Goal: Task Accomplishment & Management: Use online tool/utility

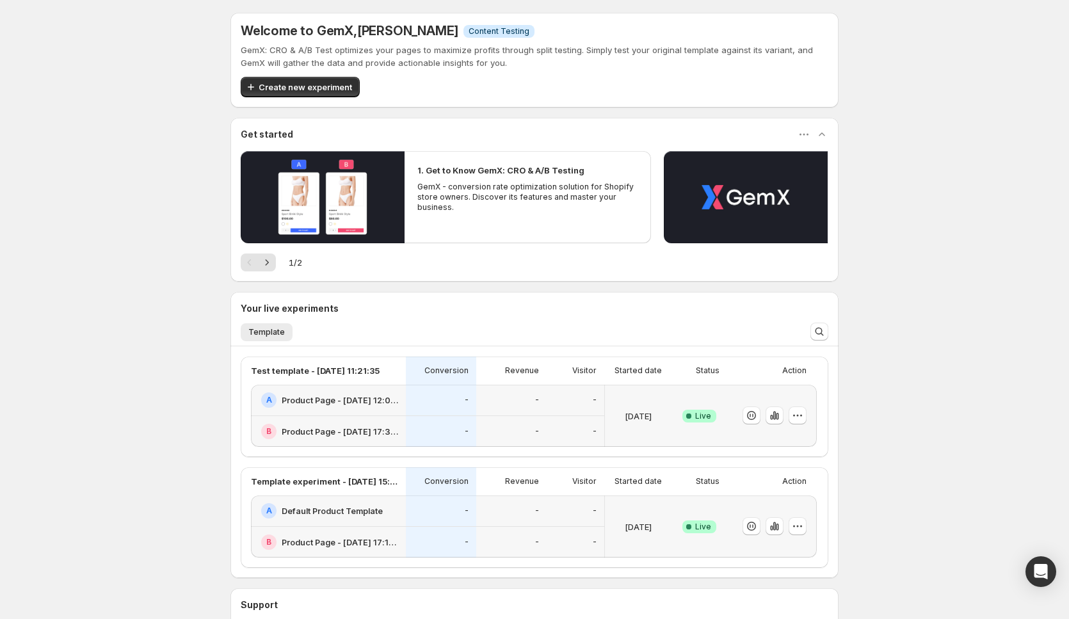
click at [77, 249] on div "Welcome to GemX , [PERSON_NAME] Info Content Testing GemX: CRO & A/B Test optim…" at bounding box center [534, 369] width 1069 height 739
click at [295, 88] on span "Create new experiment" at bounding box center [305, 87] width 93 height 13
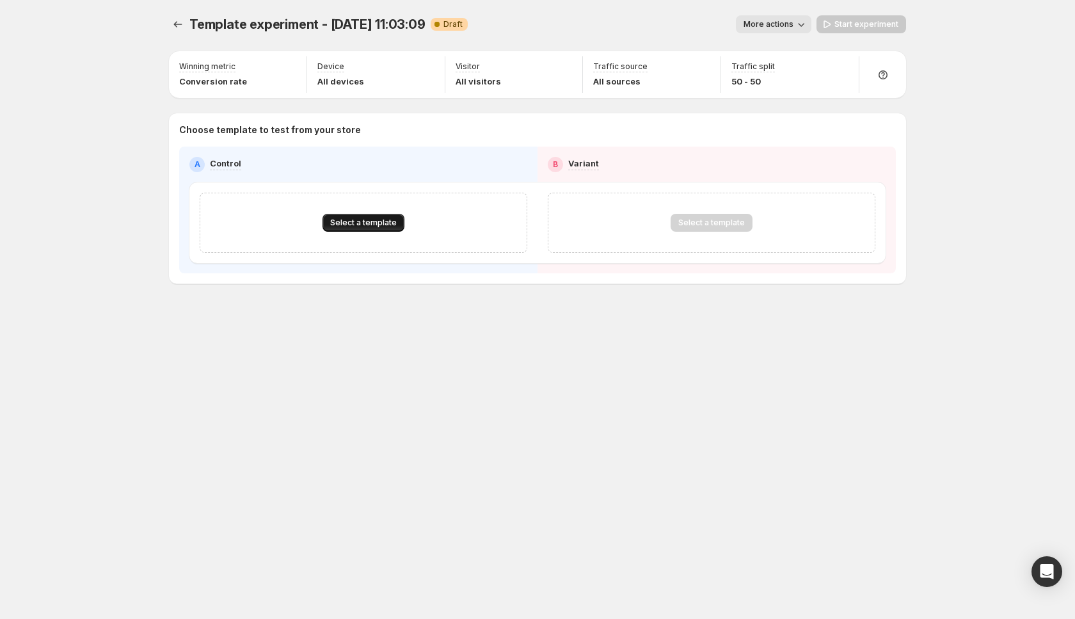
click at [363, 220] on span "Select a template" at bounding box center [363, 223] width 67 height 10
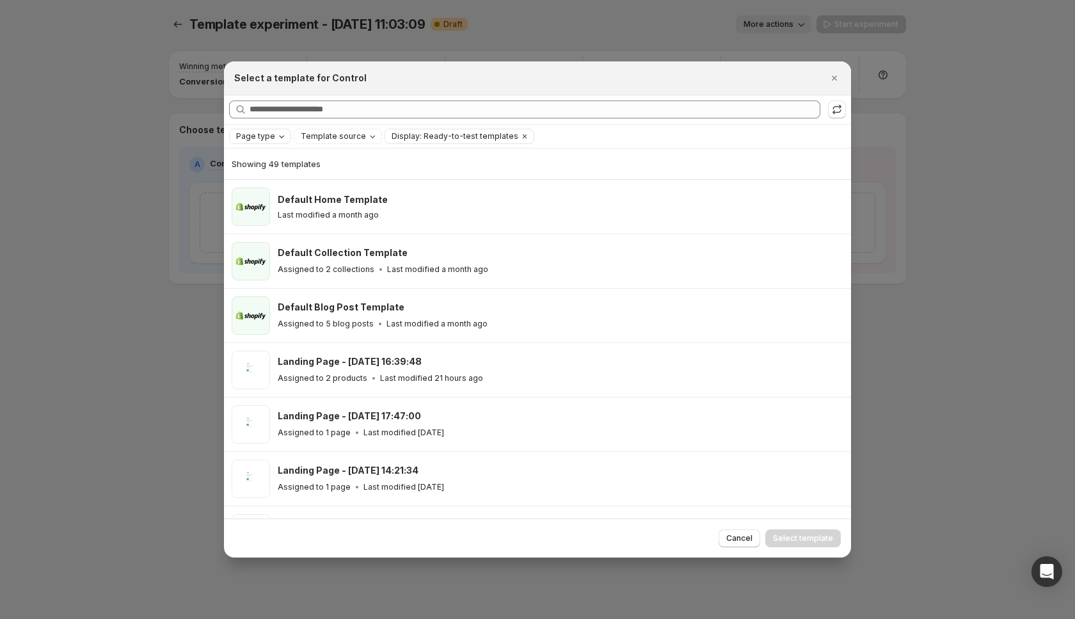
click at [278, 139] on icon "Page type" at bounding box center [281, 136] width 10 height 10
click at [276, 136] on icon "Page type" at bounding box center [281, 136] width 10 height 10
click at [369, 141] on icon "Template source" at bounding box center [372, 136] width 10 height 10
click at [367, 138] on icon "Template source" at bounding box center [372, 136] width 10 height 10
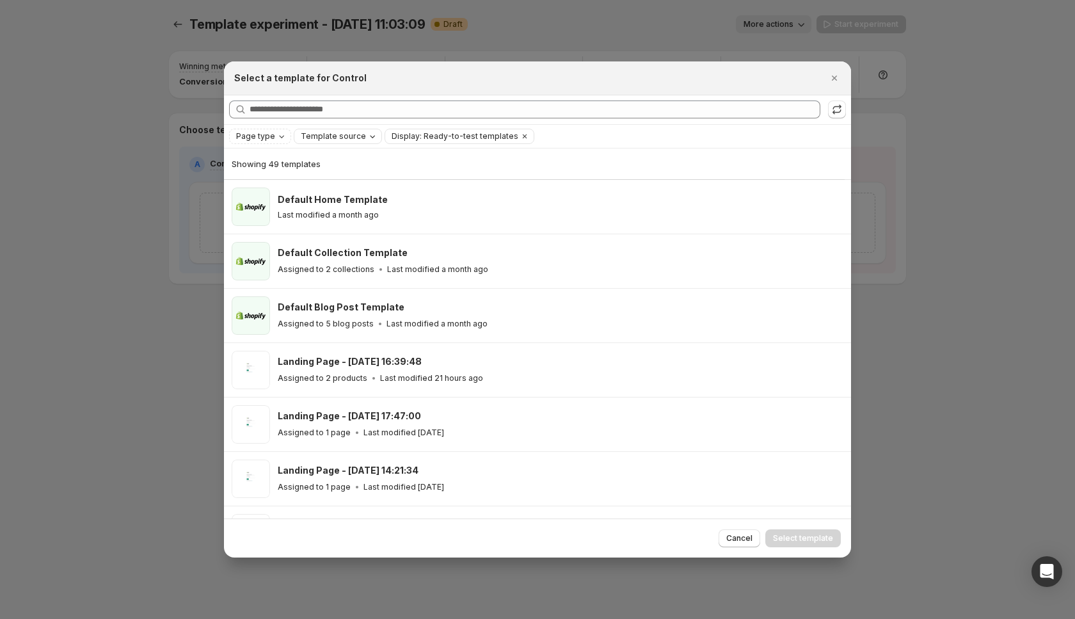
click at [367, 135] on icon "Template source" at bounding box center [372, 136] width 10 height 10
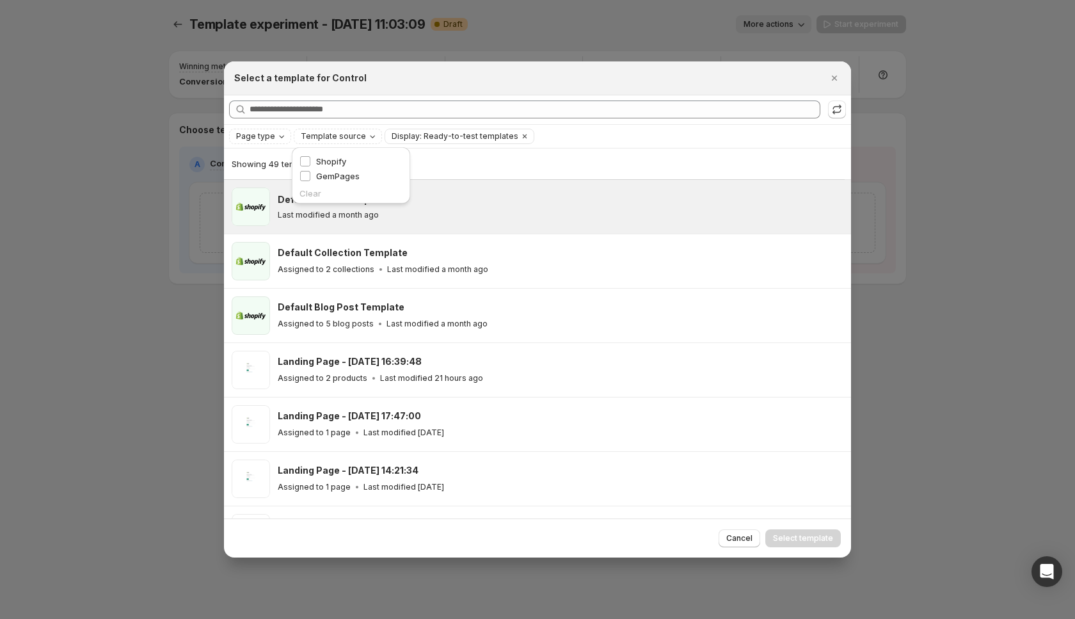
drag, startPoint x: 435, startPoint y: 188, endPoint x: 505, endPoint y: 135, distance: 88.2
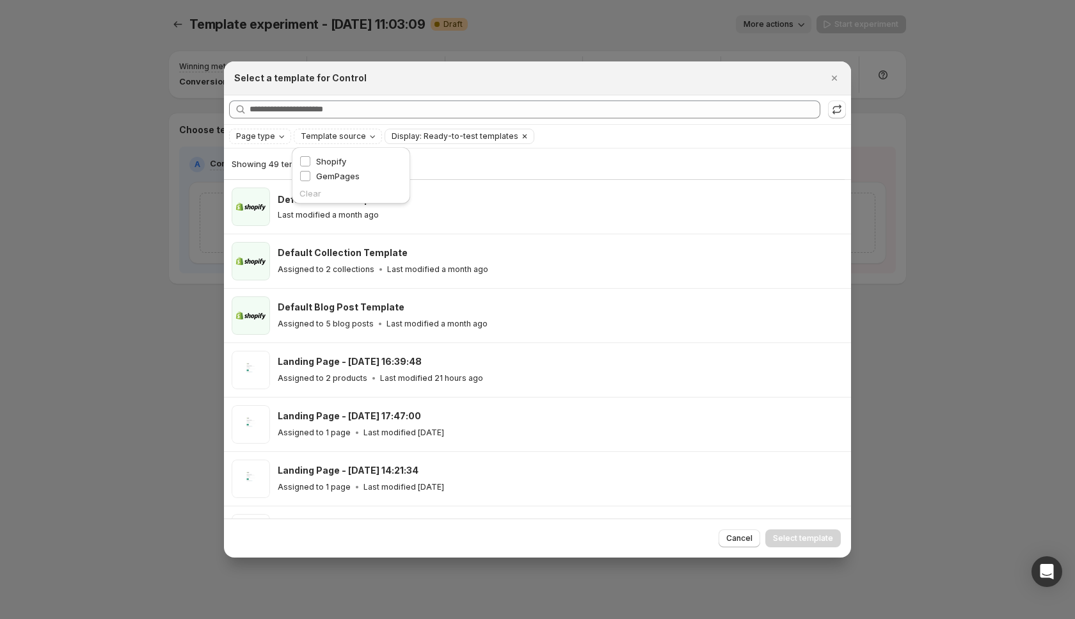
click at [520, 135] on icon "Clear" at bounding box center [525, 136] width 10 height 10
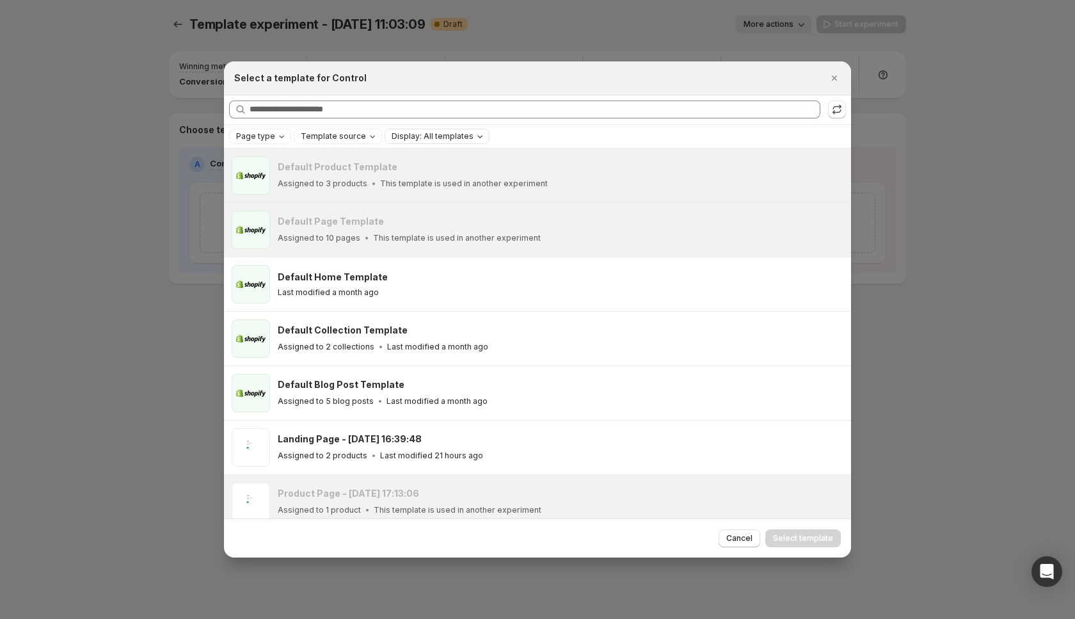
click at [454, 133] on span "Display: All templates" at bounding box center [433, 136] width 82 height 10
click at [441, 166] on span "Ready-to-test templates" at bounding box center [450, 161] width 96 height 10
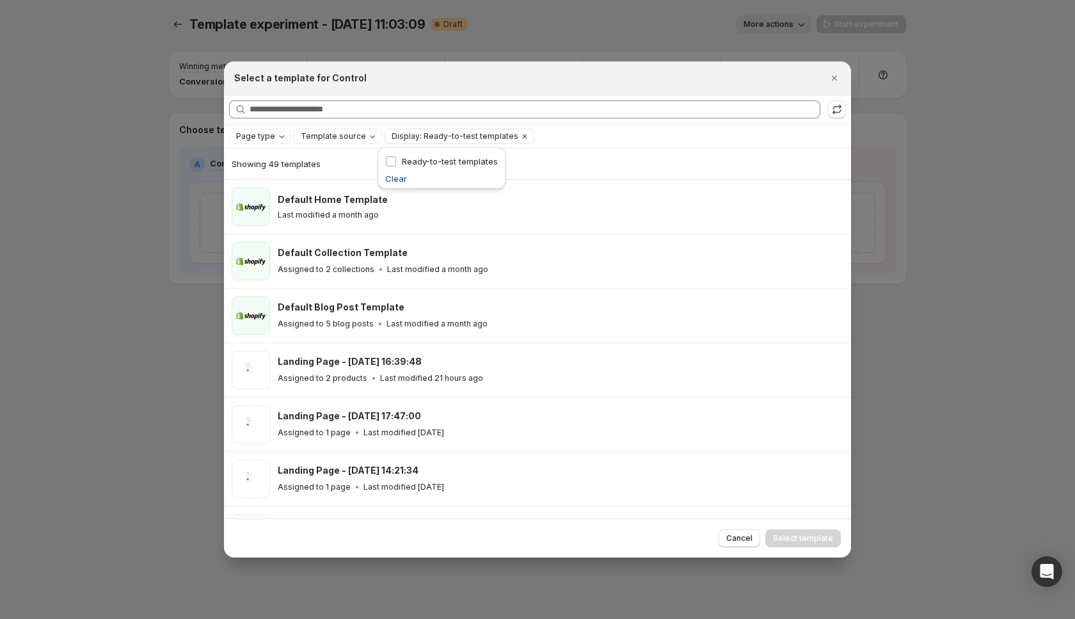
click at [630, 152] on div "Showing 49 templates" at bounding box center [538, 163] width 612 height 31
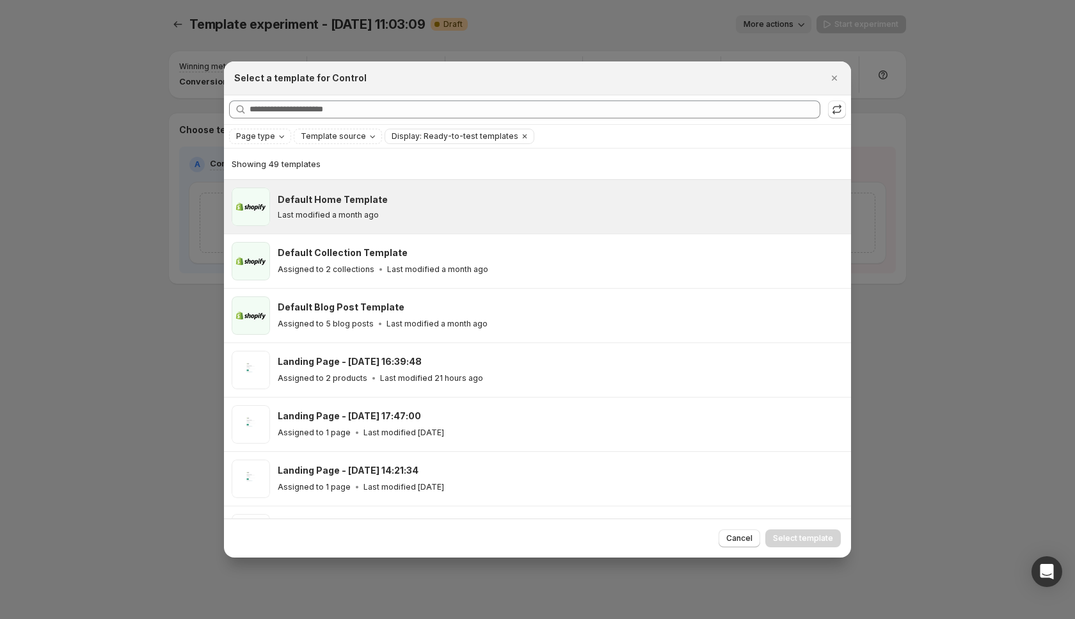
click at [474, 215] on div "Last modified a month ago" at bounding box center [559, 215] width 562 height 10
click at [735, 531] on button "Cancel" at bounding box center [740, 538] width 42 height 18
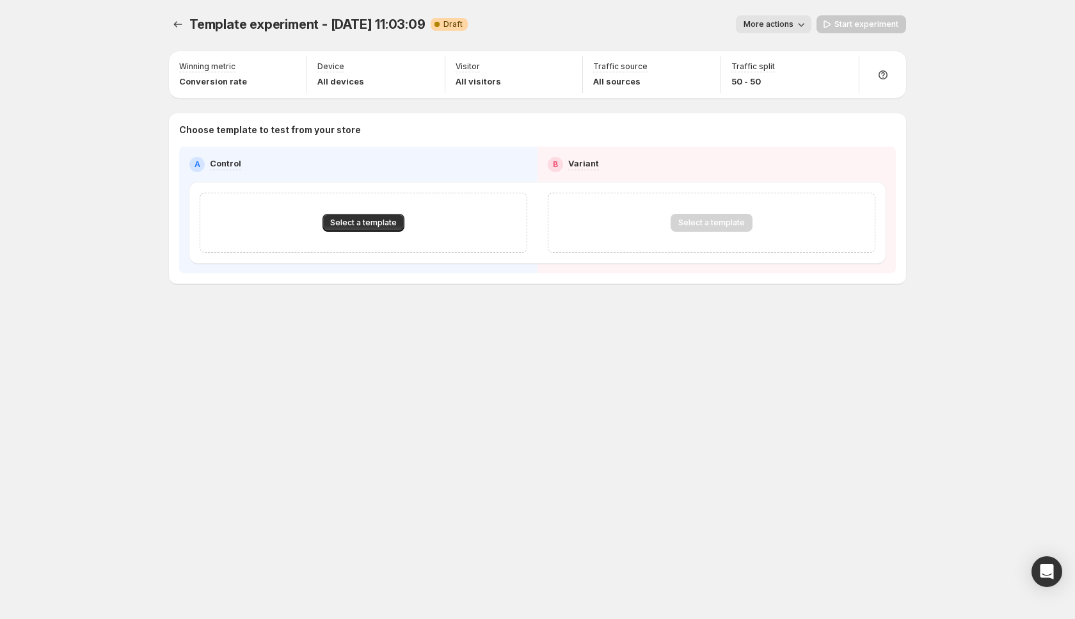
click at [173, 21] on icon "Experiments" at bounding box center [177, 24] width 13 height 13
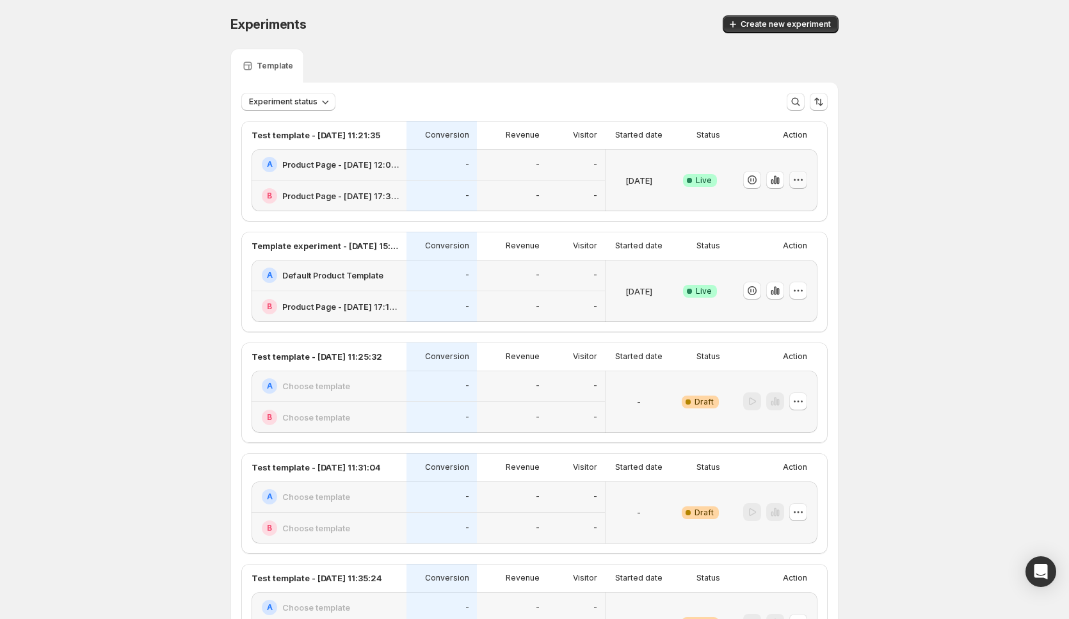
click at [804, 177] on icon "button" at bounding box center [797, 179] width 13 height 13
click at [755, 251] on span "End experiment" at bounding box center [777, 250] width 62 height 10
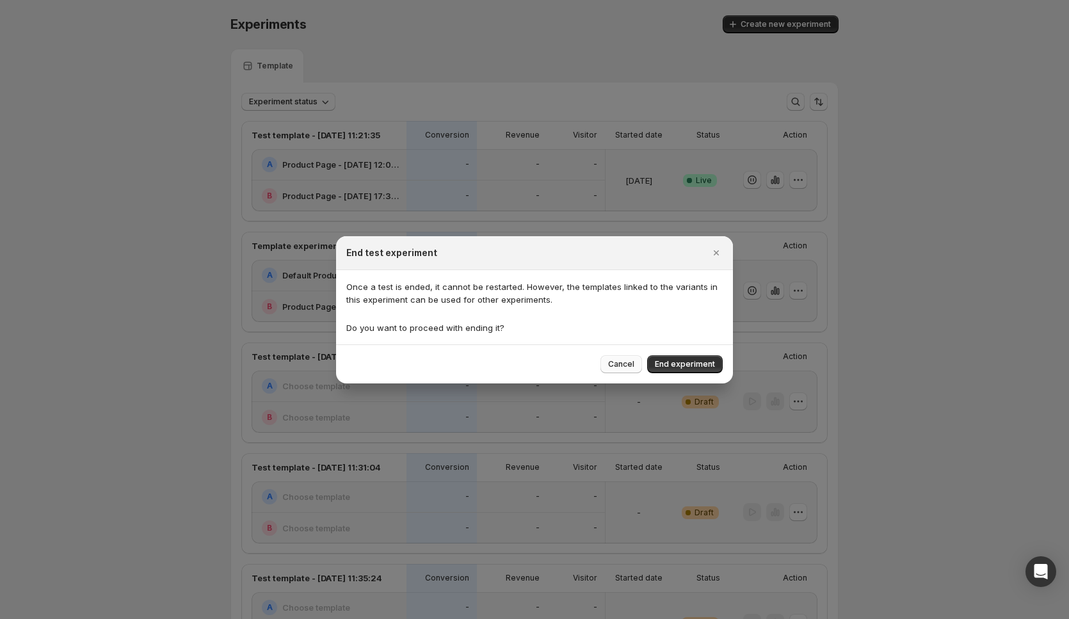
click at [616, 360] on span "Cancel" at bounding box center [621, 364] width 26 height 10
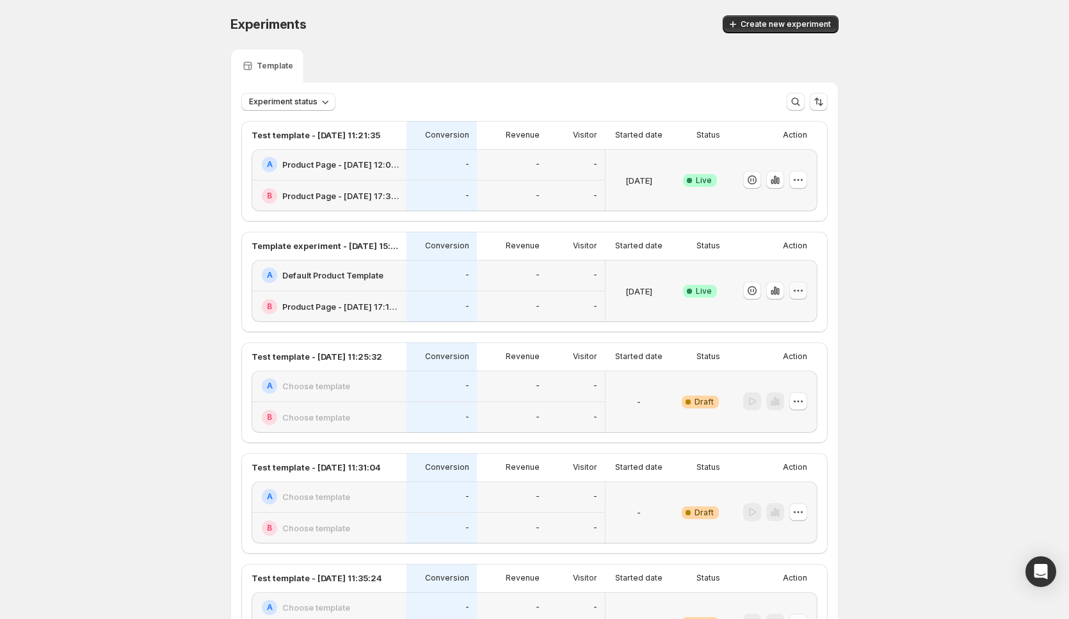
click at [799, 291] on icon "button" at bounding box center [798, 291] width 2 height 2
click at [770, 357] on span "End experiment" at bounding box center [777, 361] width 62 height 10
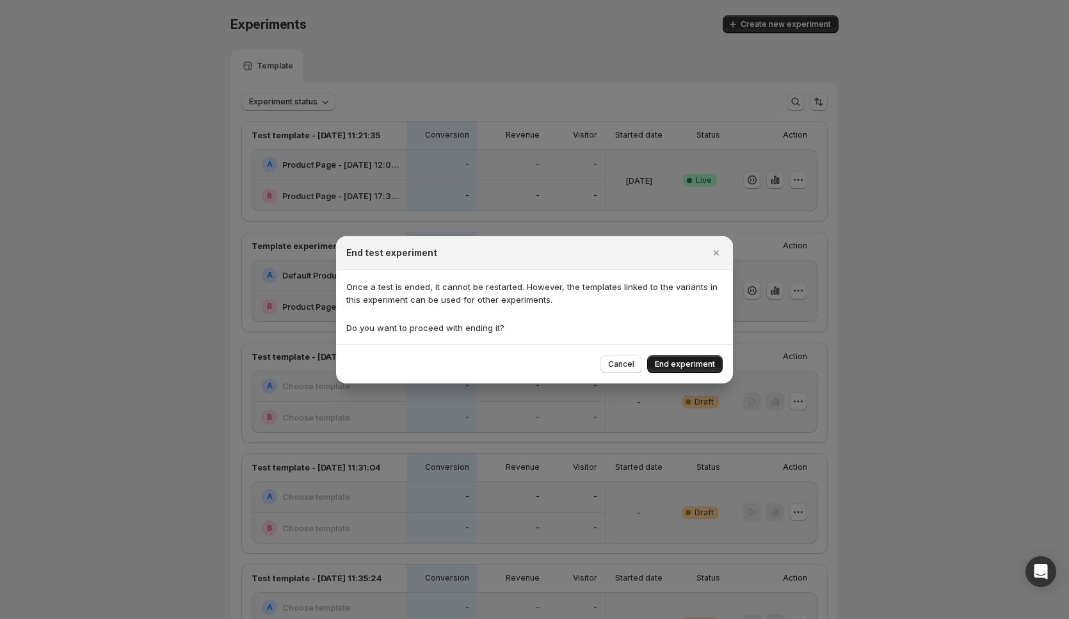
click at [696, 363] on span "End experiment" at bounding box center [685, 364] width 60 height 10
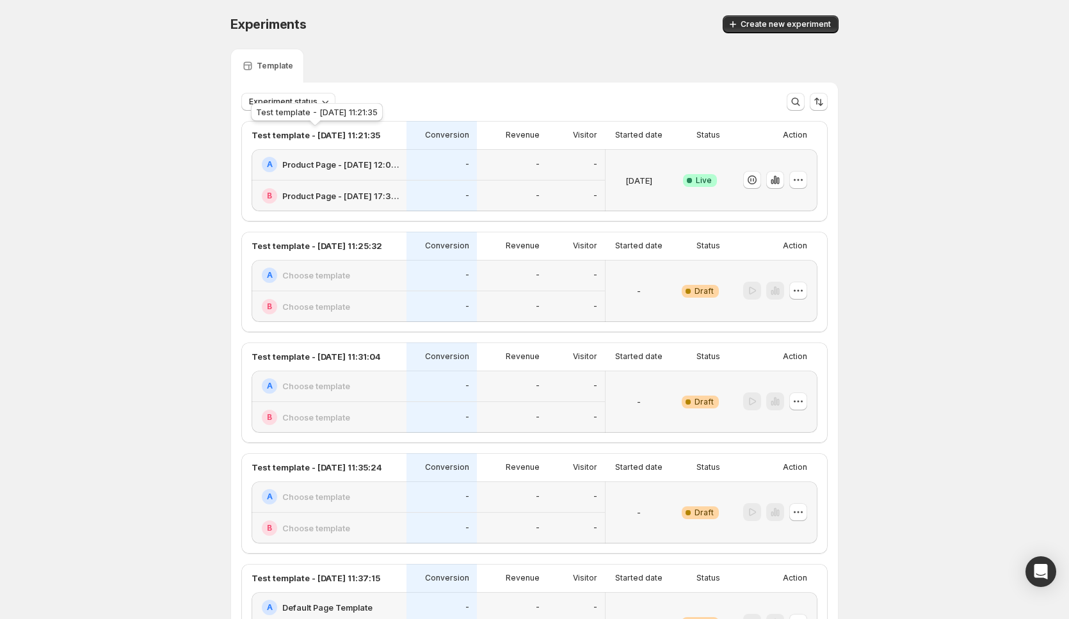
click at [781, 23] on span "Create new experiment" at bounding box center [785, 24] width 90 height 10
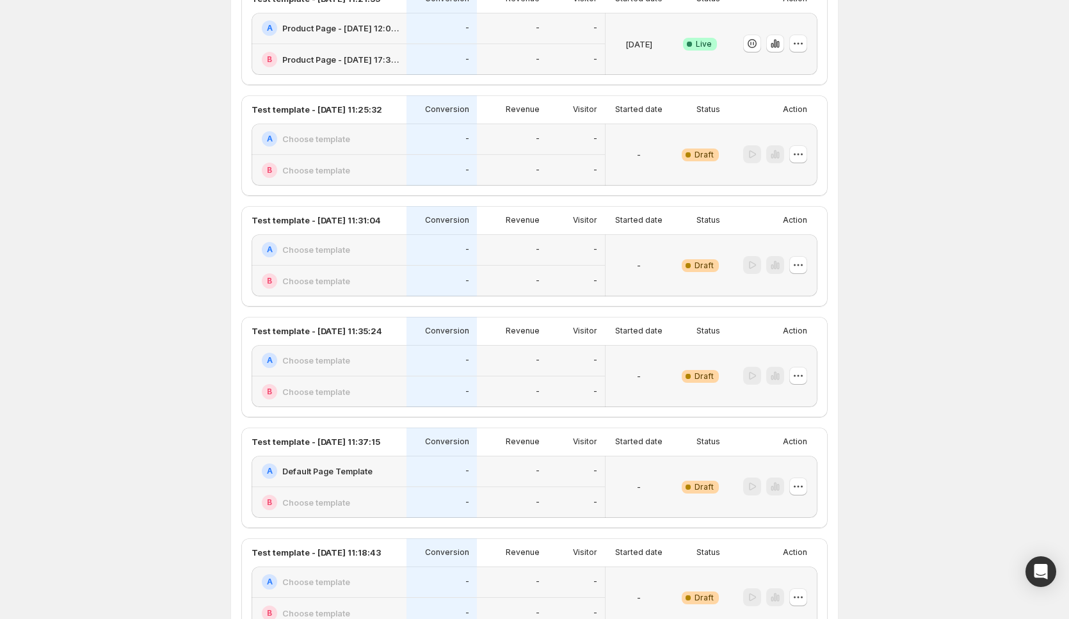
scroll to position [256, 0]
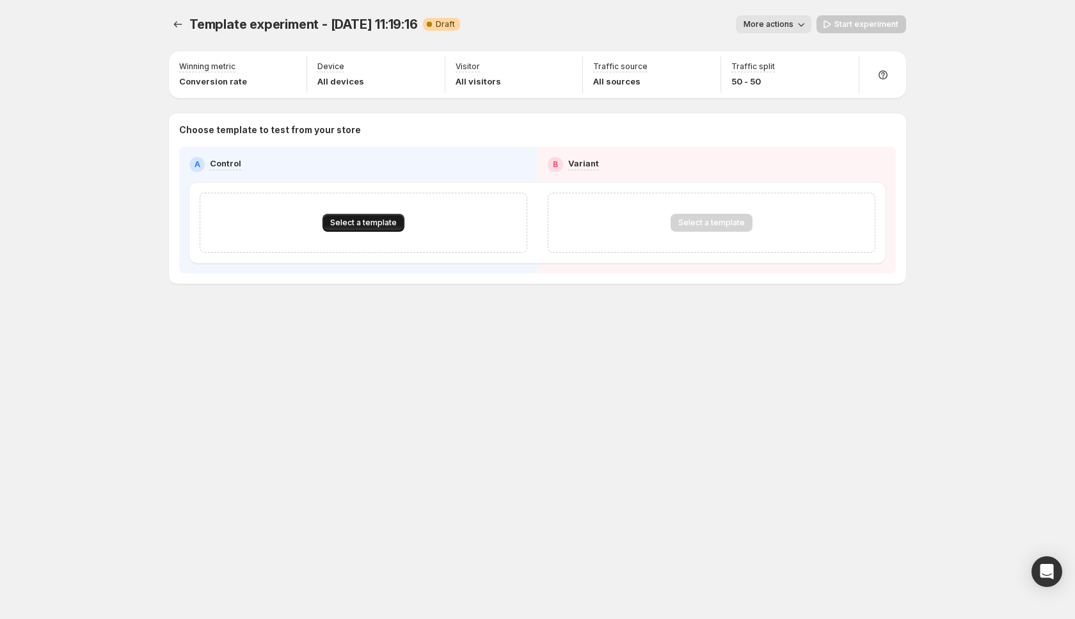
click at [351, 215] on button "Select a template" at bounding box center [363, 223] width 82 height 18
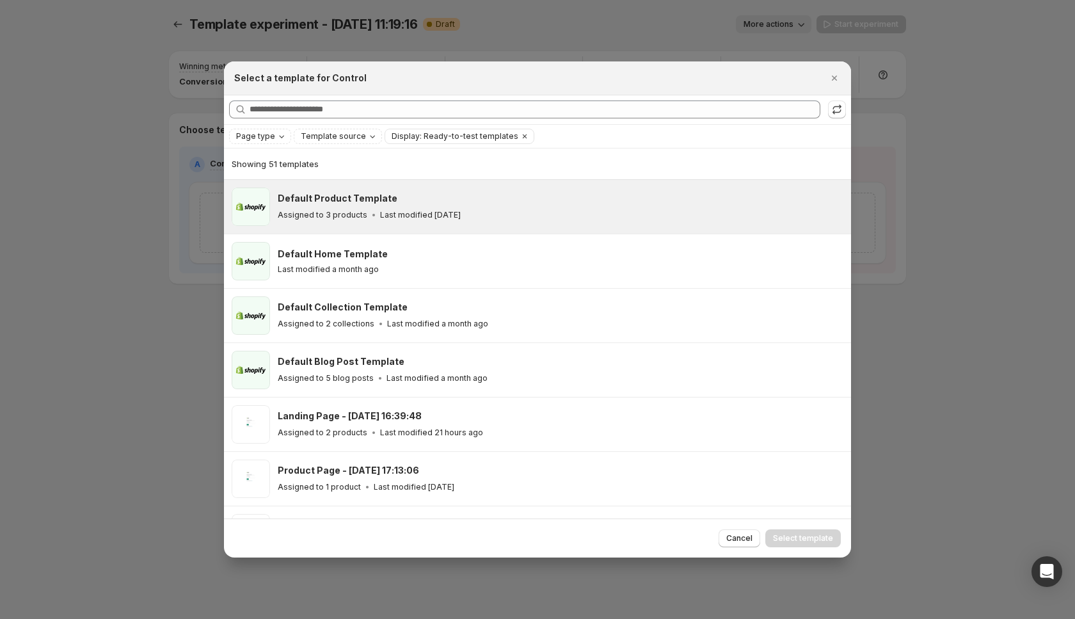
click at [530, 203] on div "Default Product Template" at bounding box center [559, 198] width 562 height 13
click at [779, 536] on span "Select template" at bounding box center [803, 538] width 60 height 10
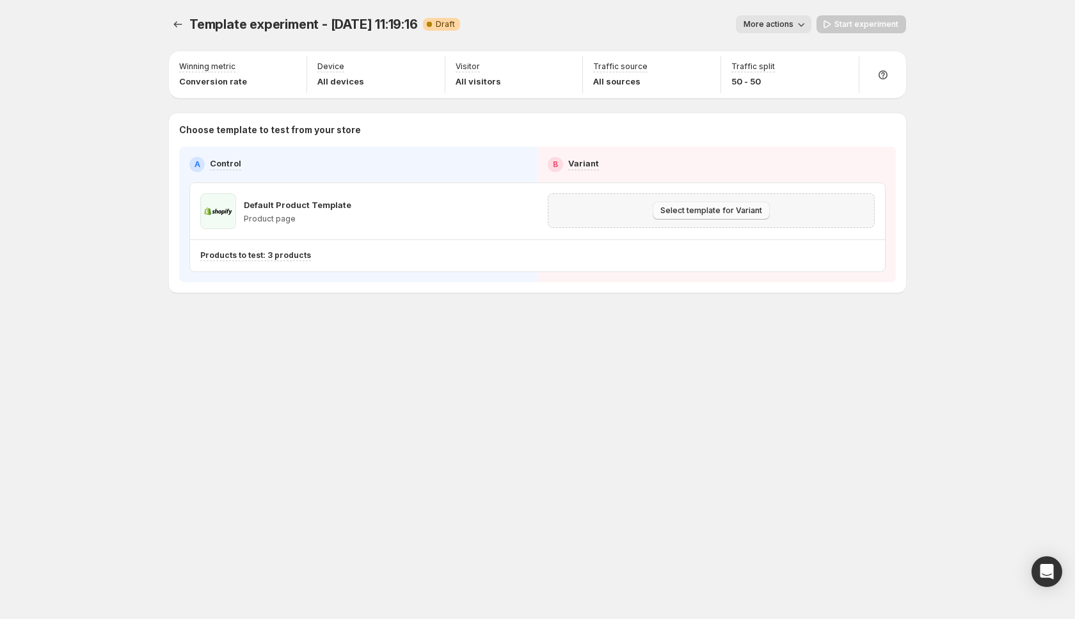
click at [702, 210] on span "Select template for Variant" at bounding box center [711, 210] width 102 height 10
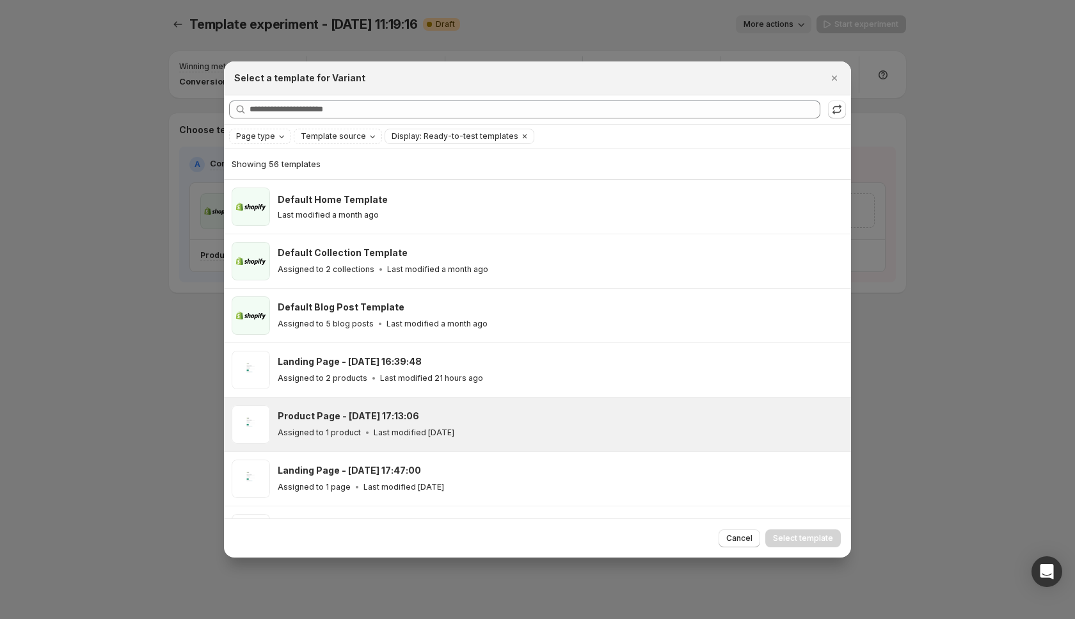
click at [579, 426] on div "Assigned to 1 product Last modified [DATE]" at bounding box center [559, 432] width 562 height 13
click at [370, 139] on icon "Template source" at bounding box center [372, 136] width 10 height 10
click at [324, 177] on span "GemPages" at bounding box center [338, 176] width 44 height 10
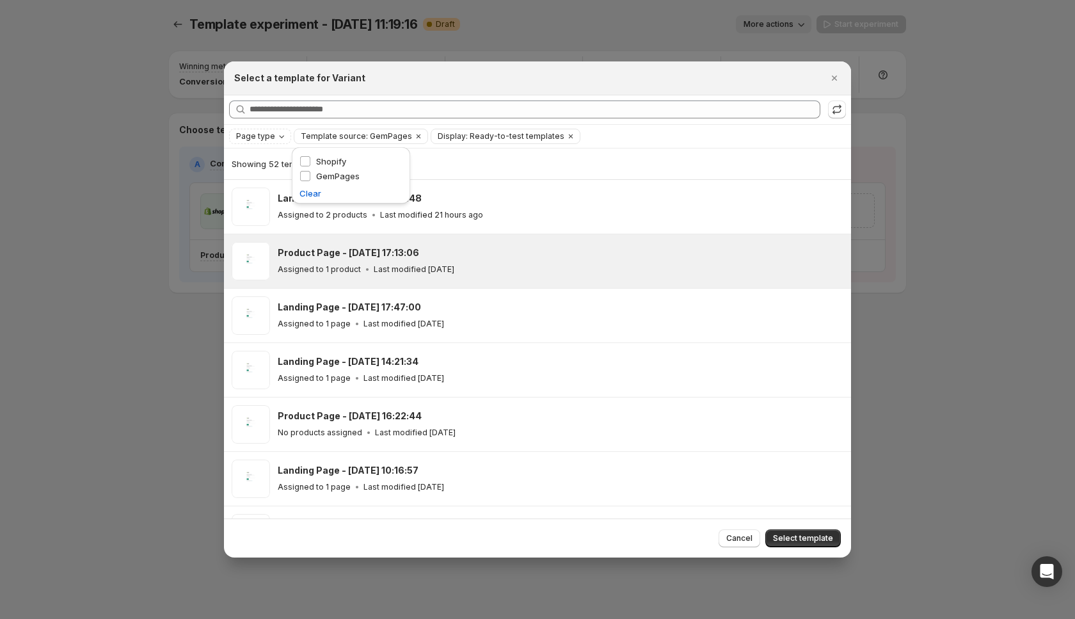
click at [591, 86] on div "Select a template for Variant" at bounding box center [537, 78] width 627 height 34
click at [795, 537] on span "Select template" at bounding box center [803, 538] width 60 height 10
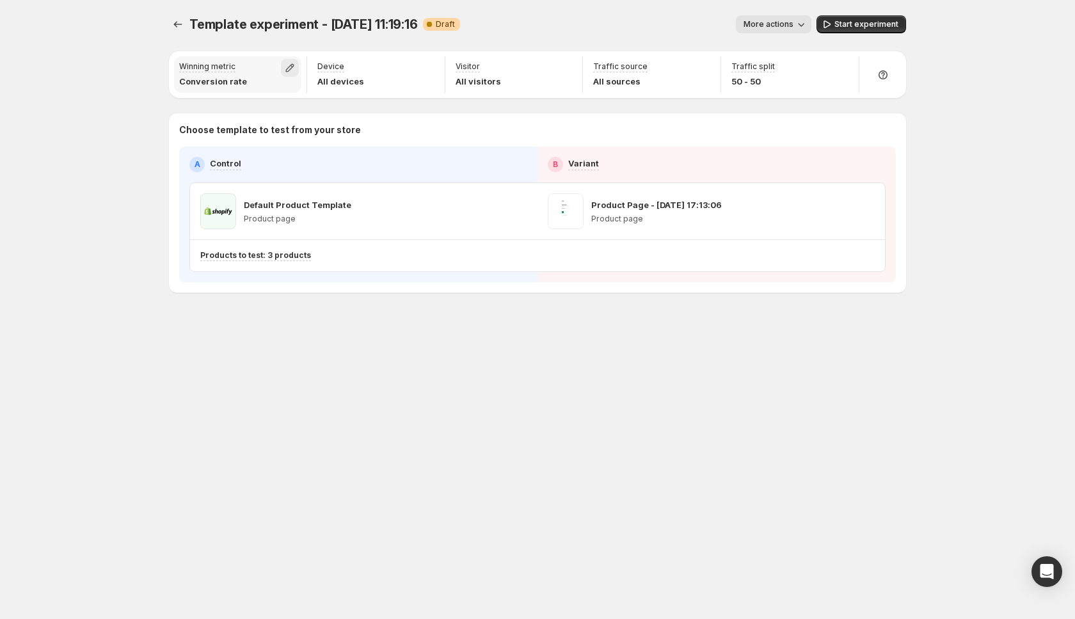
click at [291, 67] on icon "button" at bounding box center [289, 68] width 8 height 8
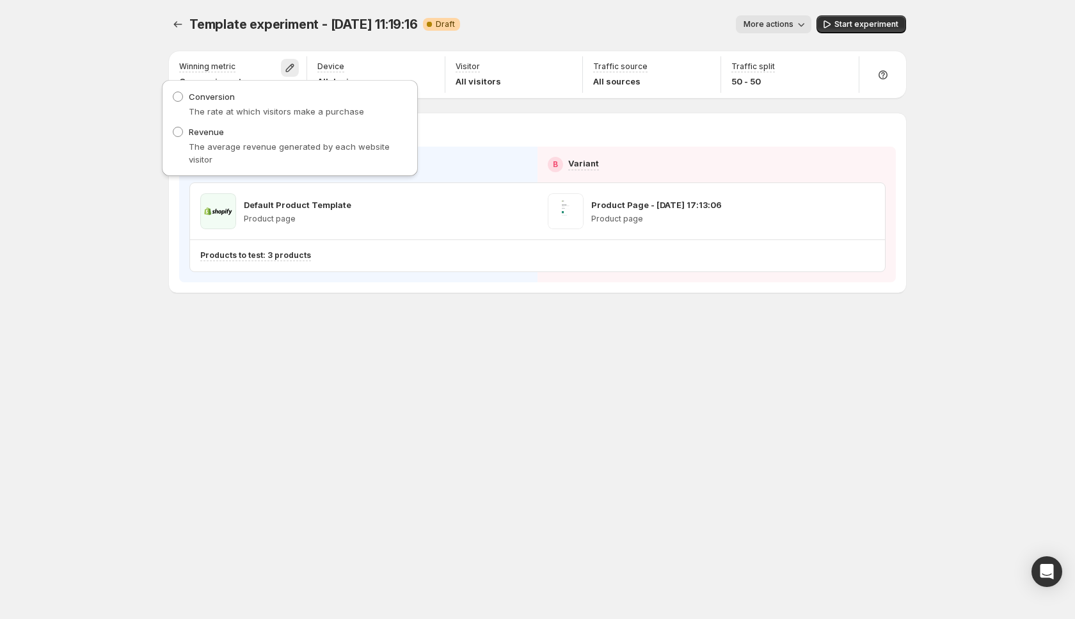
click at [131, 175] on div "Template experiment - [DATE] 11:19:16. This page is ready Template experiment -…" at bounding box center [537, 309] width 1075 height 619
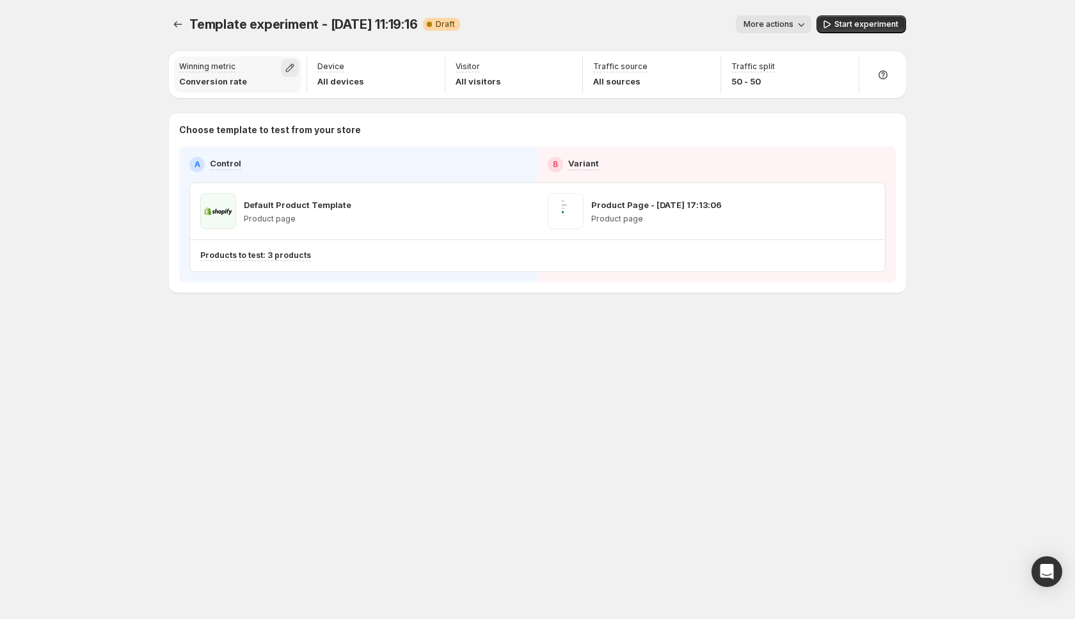
click at [290, 72] on icon "button" at bounding box center [289, 67] width 13 height 13
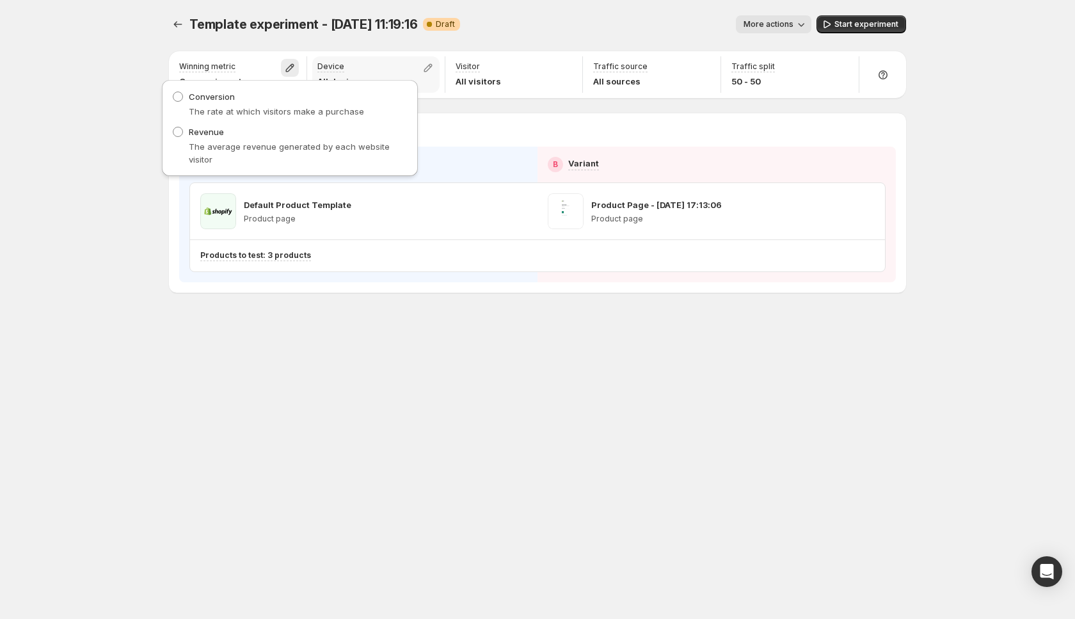
click at [382, 58] on div "Device All devices" at bounding box center [375, 74] width 127 height 36
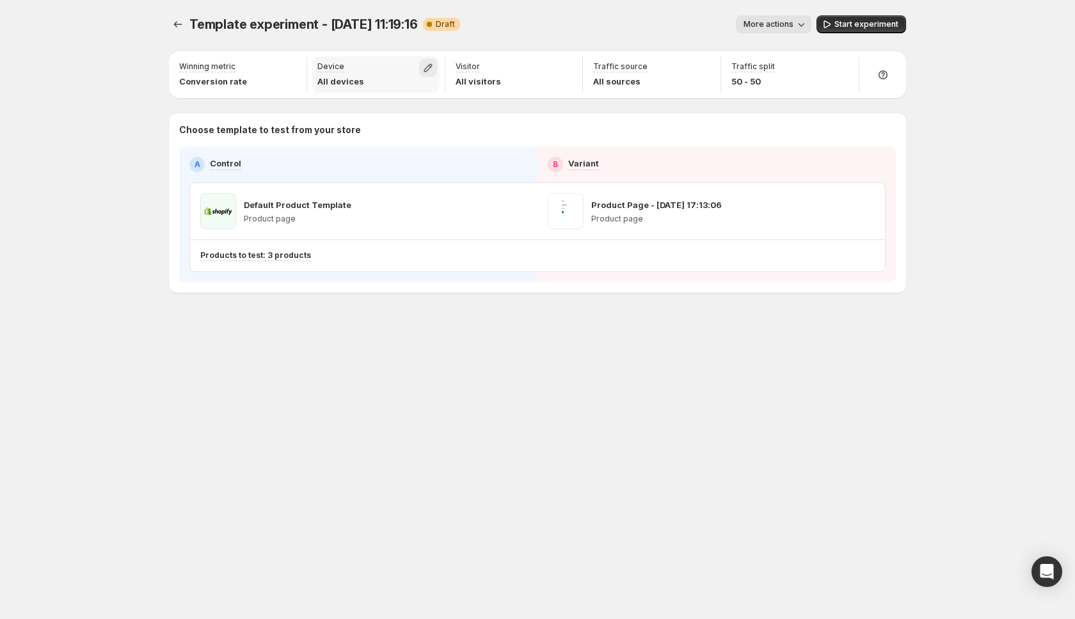
click at [424, 71] on icon "button" at bounding box center [428, 68] width 8 height 8
click at [682, 71] on div "Traffic source All sources" at bounding box center [651, 74] width 127 height 36
click at [697, 70] on button "button" at bounding box center [704, 68] width 18 height 18
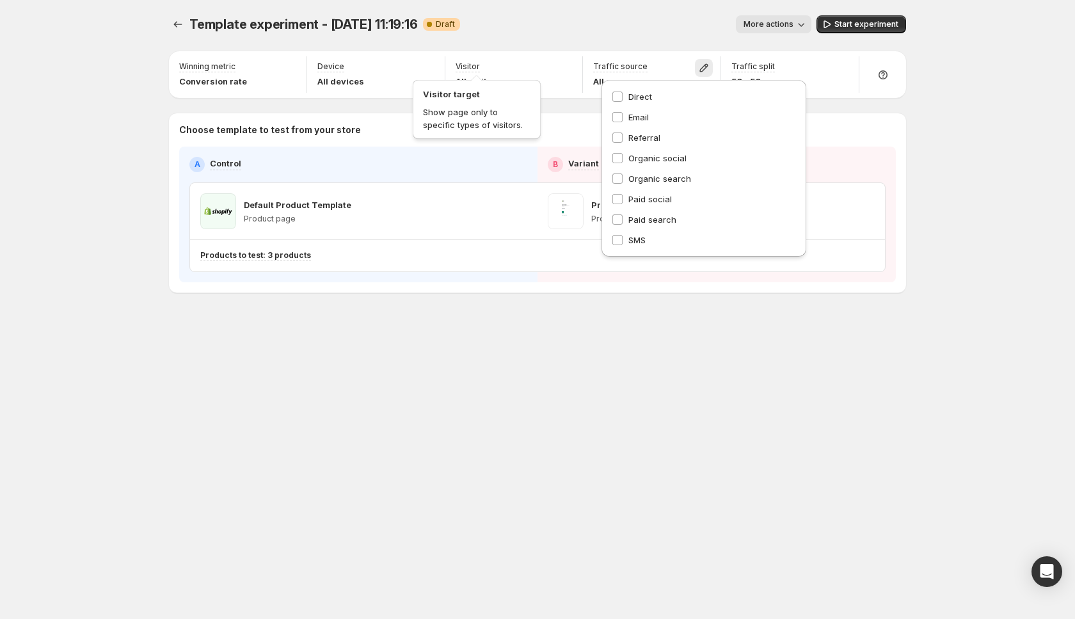
click at [671, 34] on div "Template experiment - [DATE] 11:19:16. This page is ready Template experiment -…" at bounding box center [537, 24] width 737 height 49
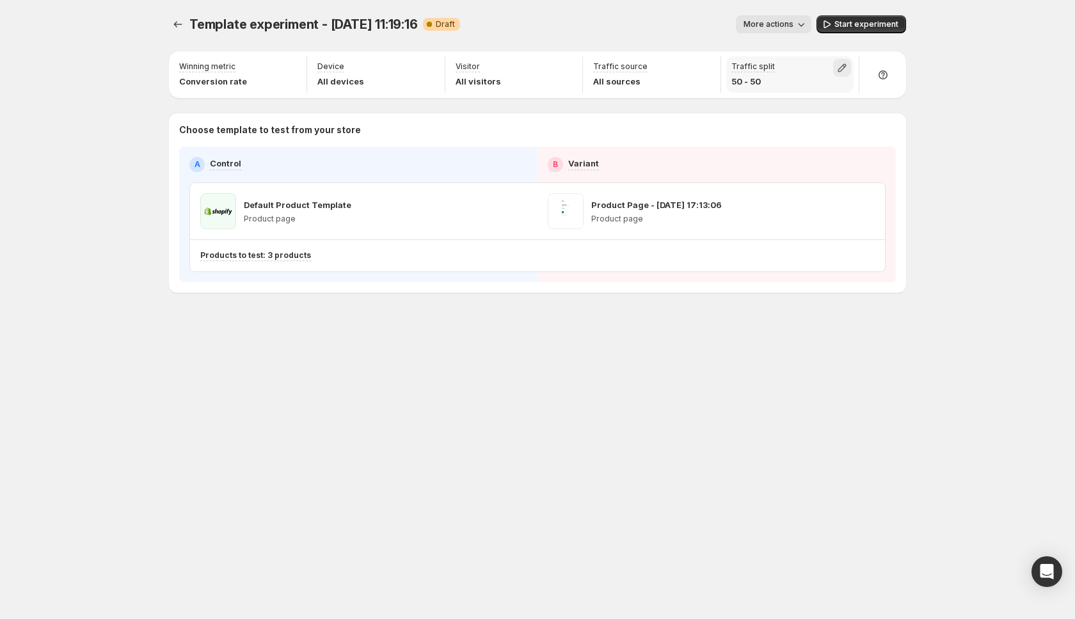
click at [839, 66] on icon "button" at bounding box center [842, 67] width 13 height 13
click at [1070, 193] on div "Template experiment - [DATE] 11:19:16. This page is ready Template experiment -…" at bounding box center [537, 309] width 1075 height 619
click at [861, 22] on span "Start experiment" at bounding box center [866, 24] width 64 height 10
click at [842, 22] on span "Pause experiment" at bounding box center [864, 24] width 70 height 10
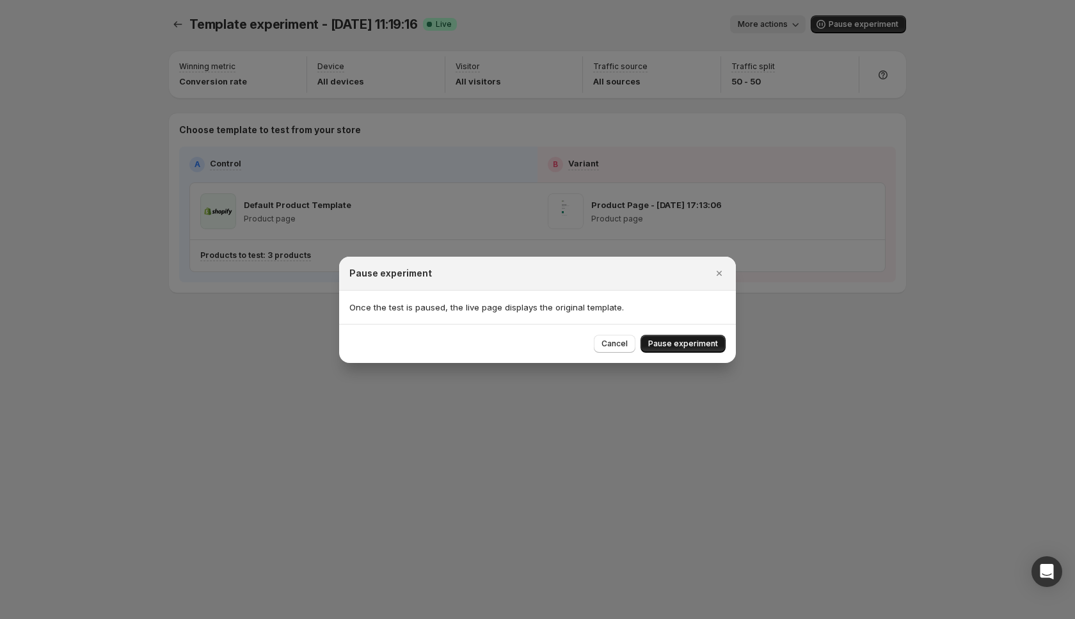
click at [685, 339] on span "Pause experiment" at bounding box center [683, 343] width 70 height 10
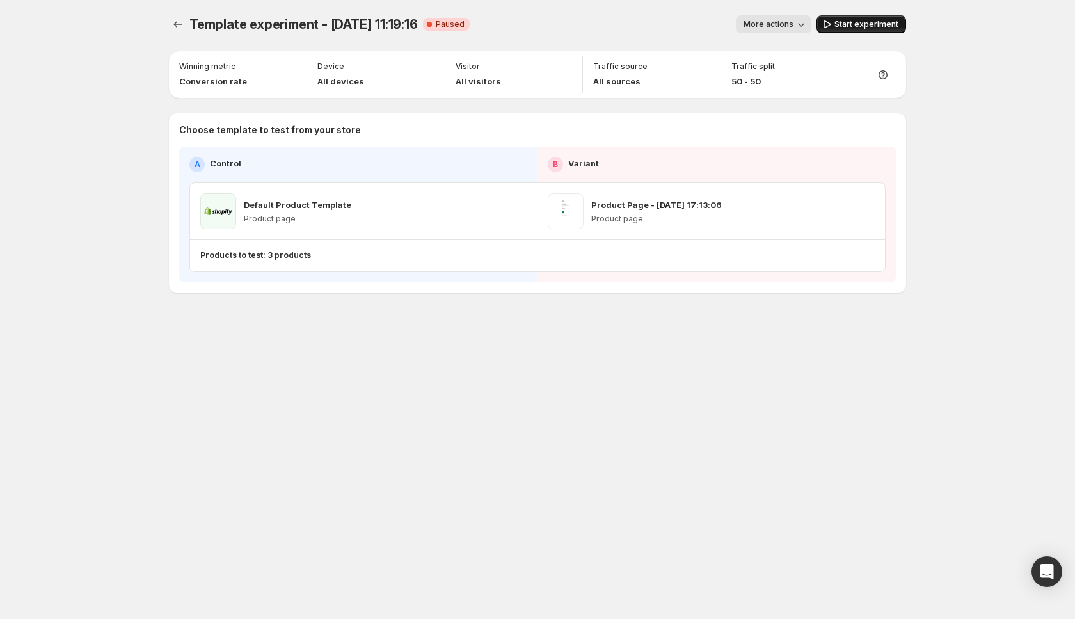
click at [861, 23] on span "Start experiment" at bounding box center [866, 24] width 64 height 10
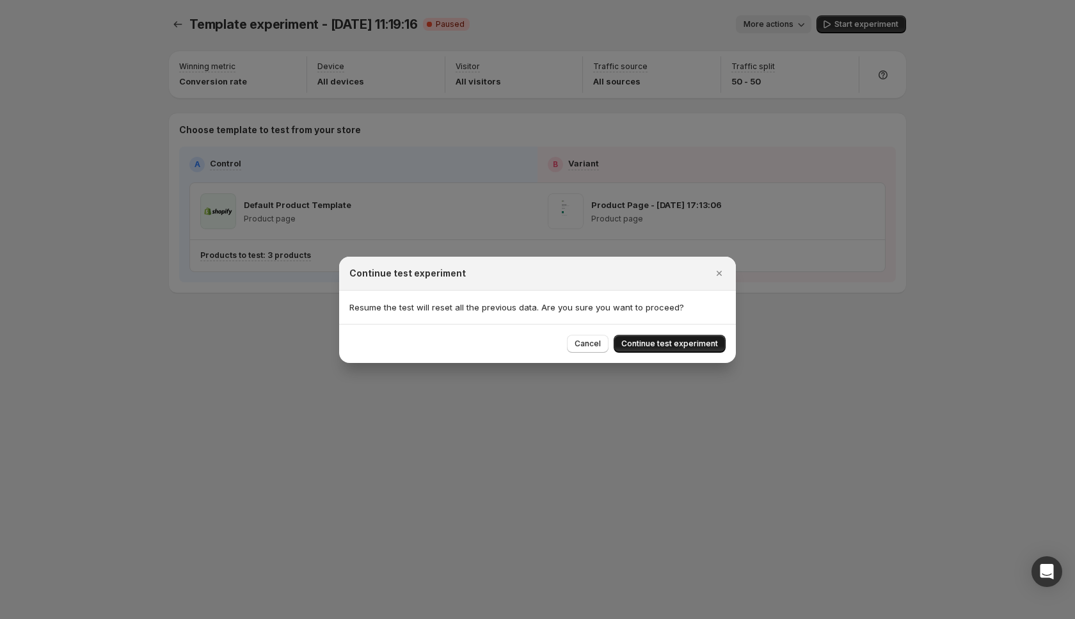
click at [693, 342] on span "Continue test experiment" at bounding box center [669, 343] width 97 height 10
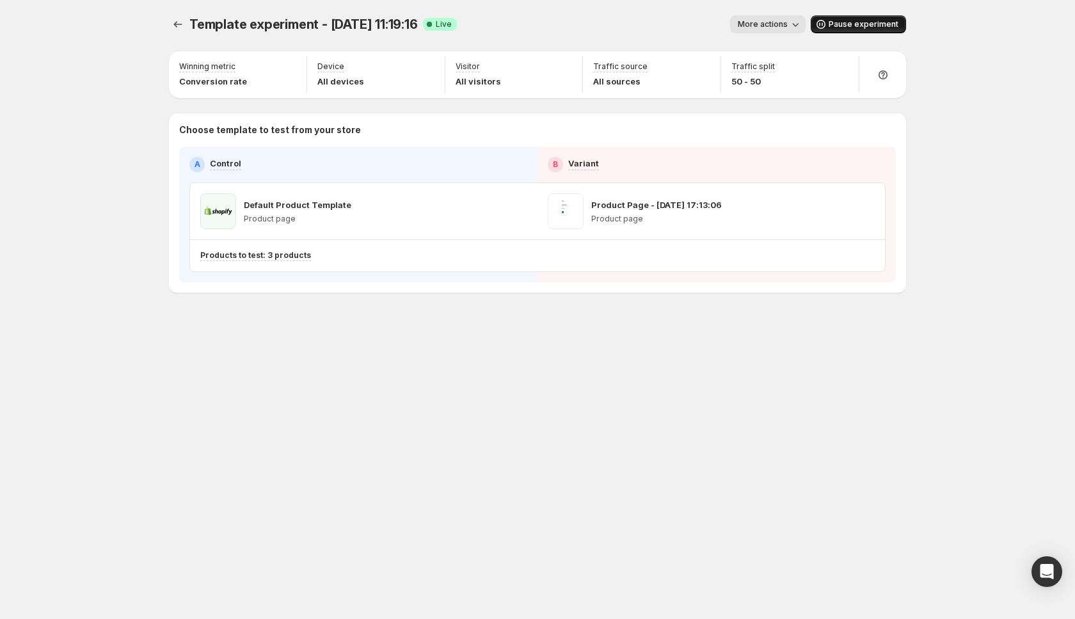
click at [852, 24] on span "Pause experiment" at bounding box center [864, 24] width 70 height 10
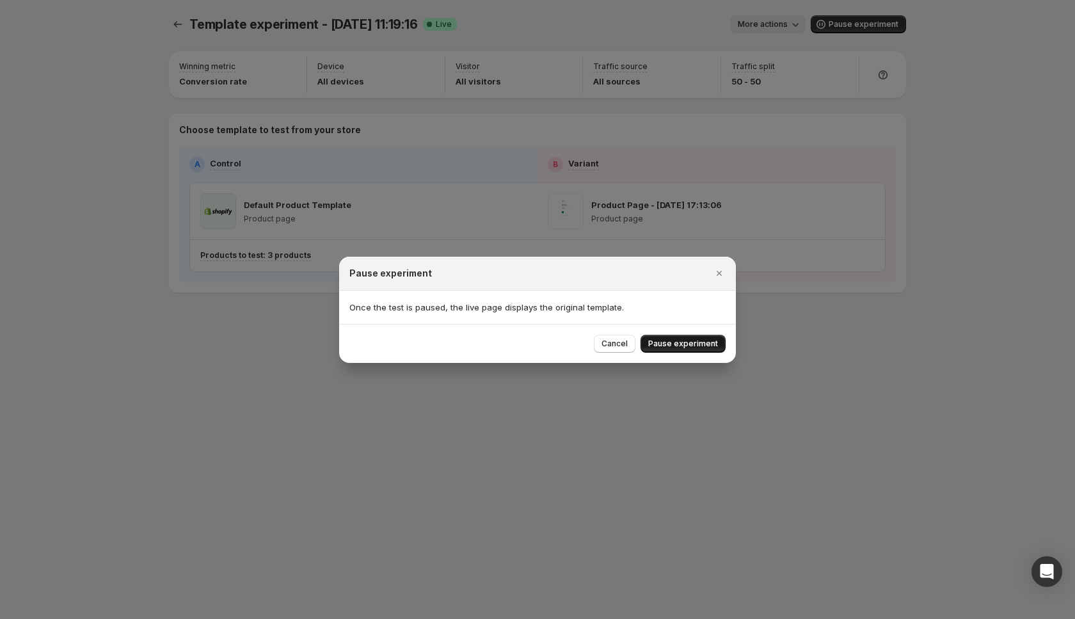
click at [691, 342] on span "Pause experiment" at bounding box center [683, 343] width 70 height 10
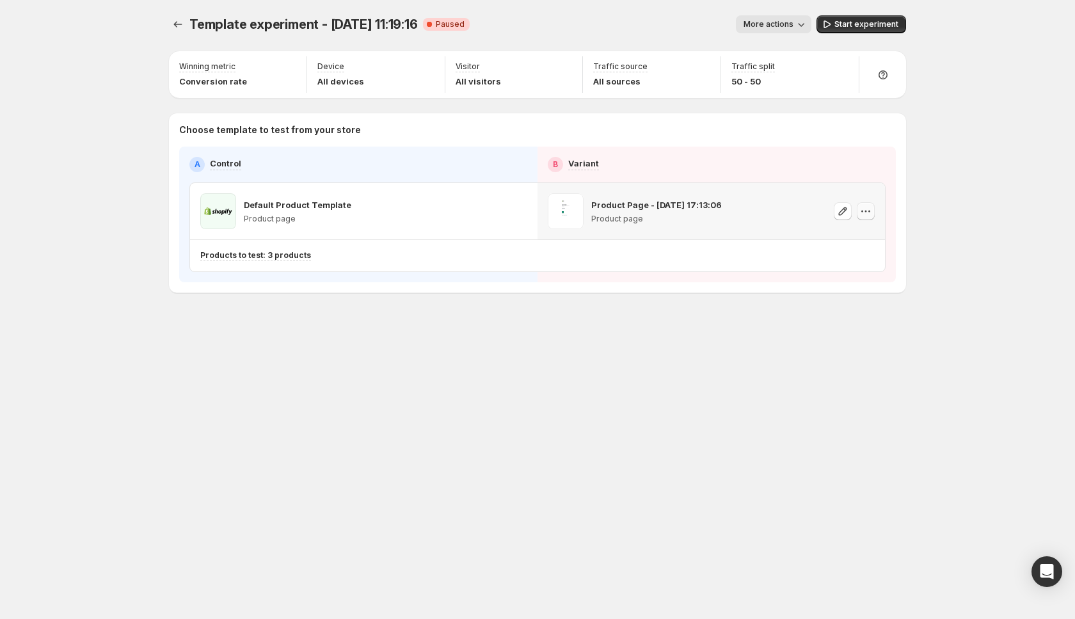
click at [869, 214] on icon "button" at bounding box center [865, 211] width 13 height 13
click at [865, 216] on icon "button" at bounding box center [865, 211] width 13 height 13
click at [855, 291] on span "Remove template" at bounding box center [866, 292] width 69 height 10
